Goal: Task Accomplishment & Management: Manage account settings

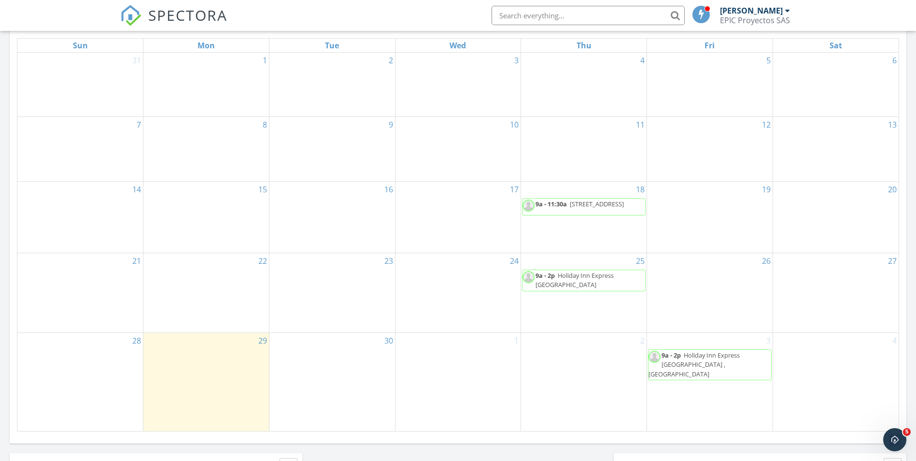
scroll to position [435, 0]
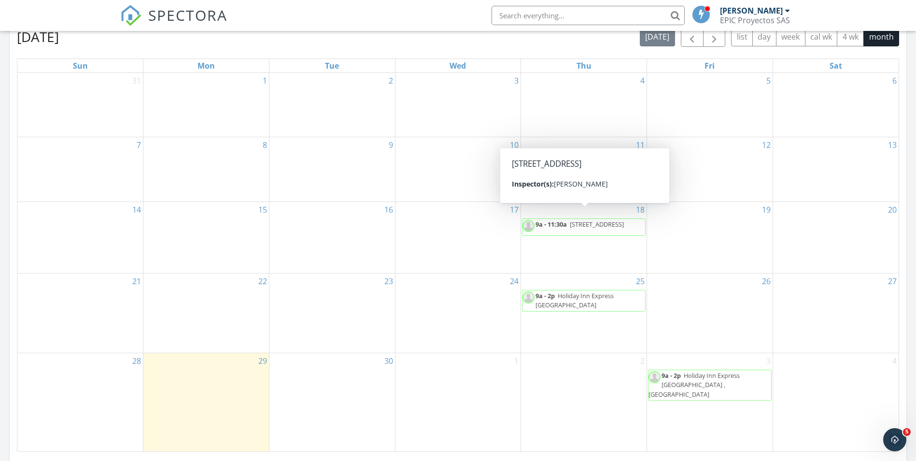
click at [602, 225] on span "9a - 11:30a [STREET_ADDRESS]" at bounding box center [574, 227] width 103 height 14
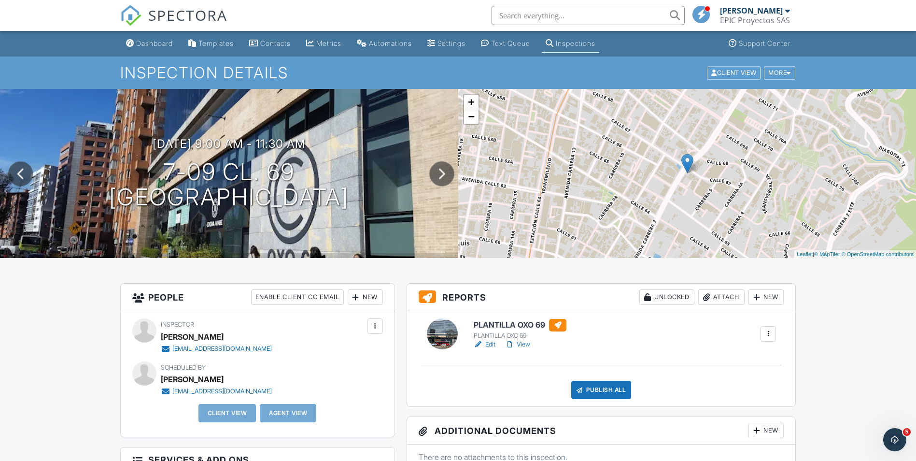
click at [438, 327] on div at bounding box center [442, 333] width 31 height 31
